Goal: Submit feedback/report problem: Submit feedback/report problem

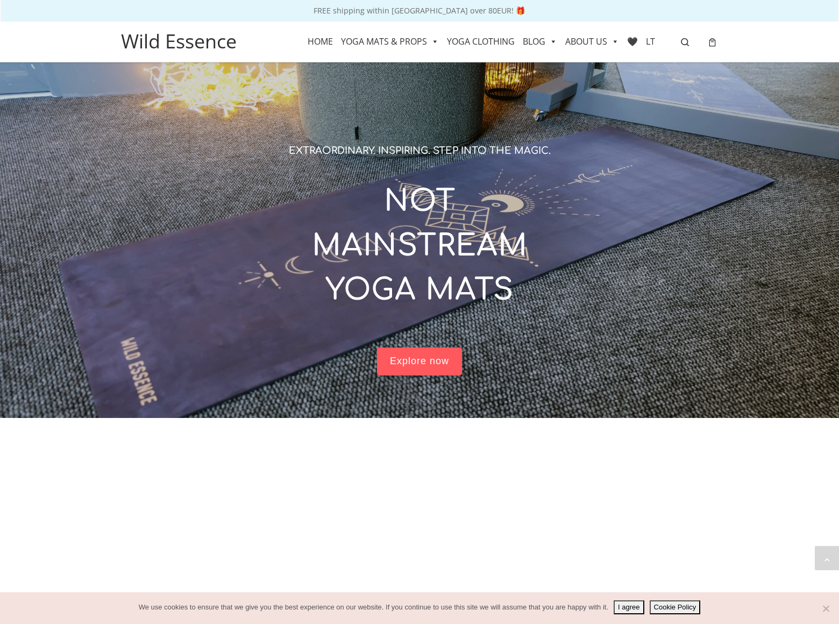
scroll to position [2059, 0]
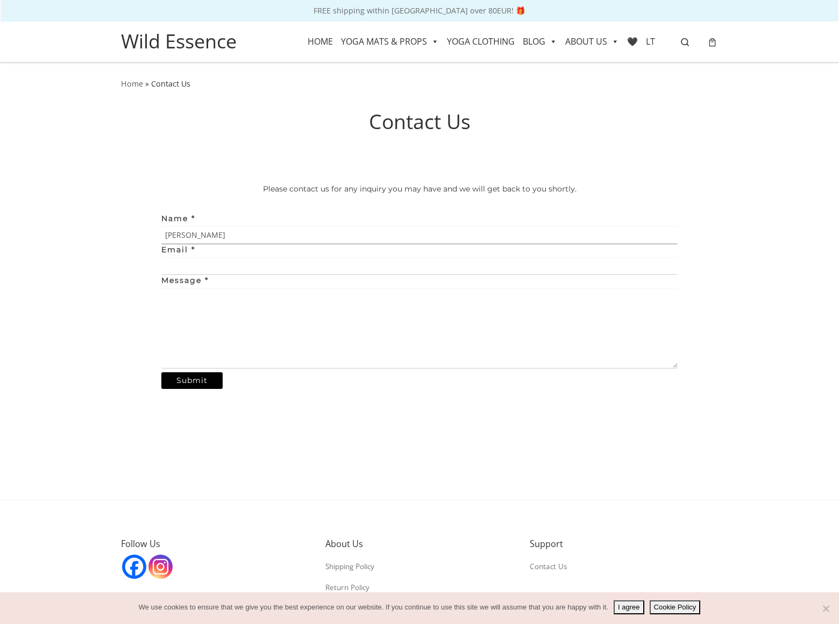
type input "Gary Charles"
type input "garycharles@dominatebanners.com"
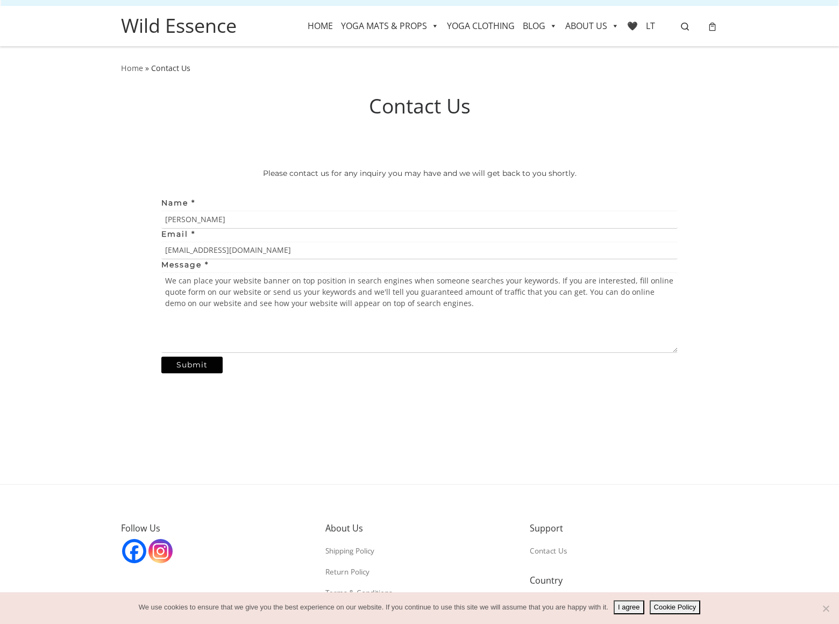
type textarea "We can place your website banner on top position in search engines when someone…"
click at [192, 365] on input "Submit" at bounding box center [191, 365] width 61 height 17
